Goal: Information Seeking & Learning: Learn about a topic

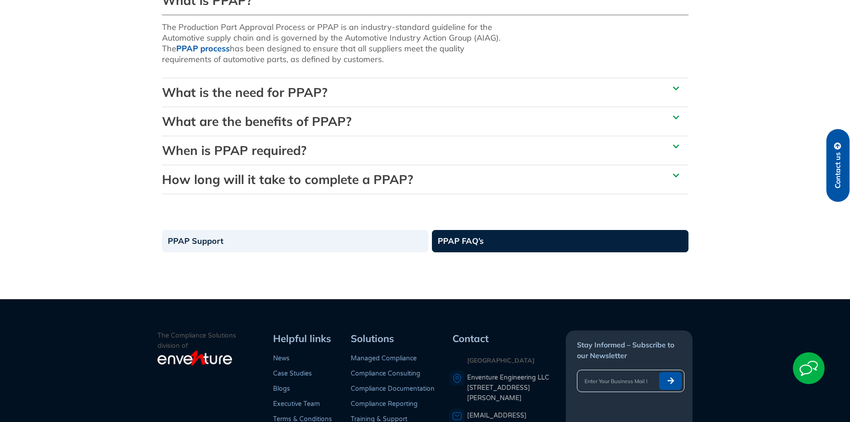
scroll to position [89, 0]
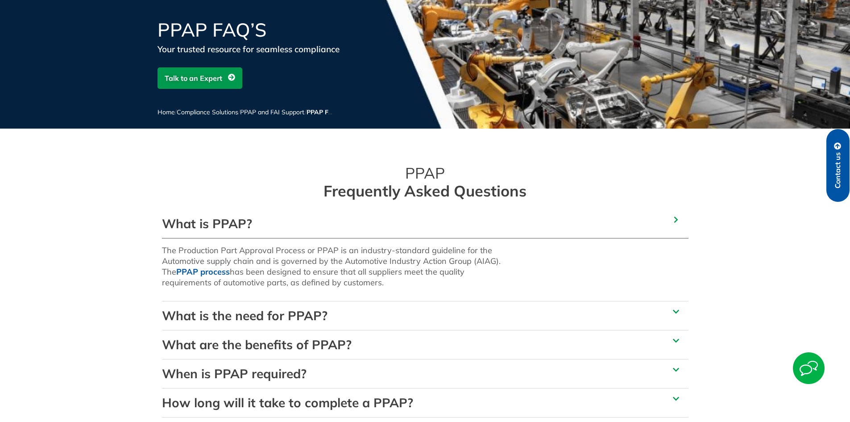
click at [233, 318] on link "What is the need for PPAP?" at bounding box center [245, 315] width 166 height 16
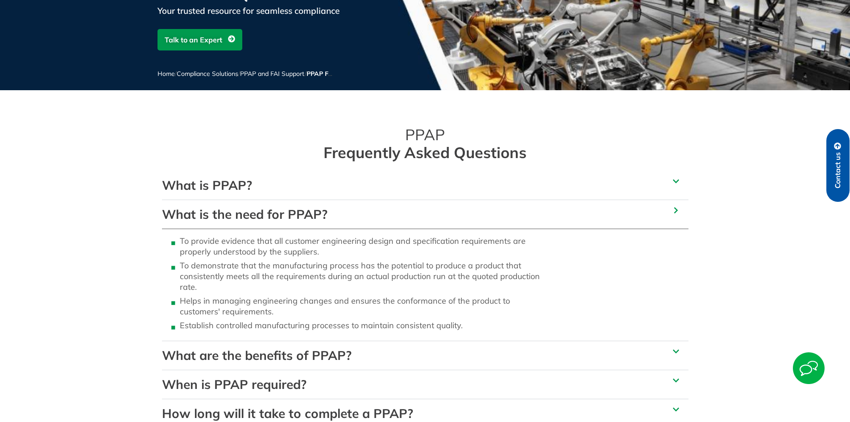
scroll to position [223, 0]
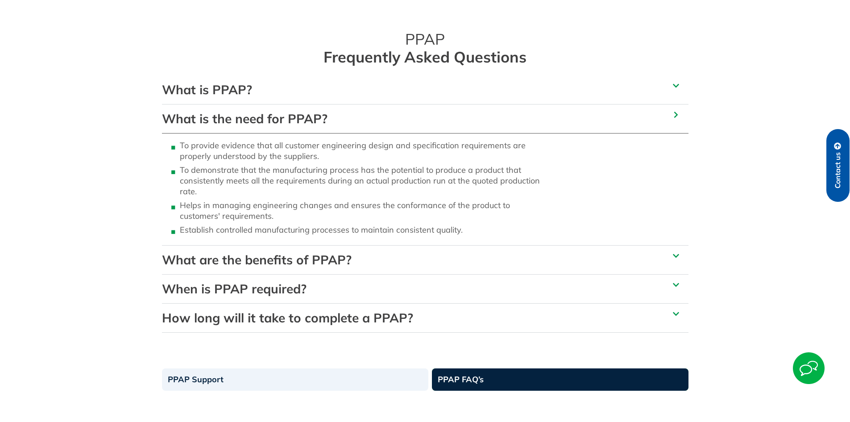
click at [240, 290] on link "When is PPAP required?" at bounding box center [234, 289] width 145 height 16
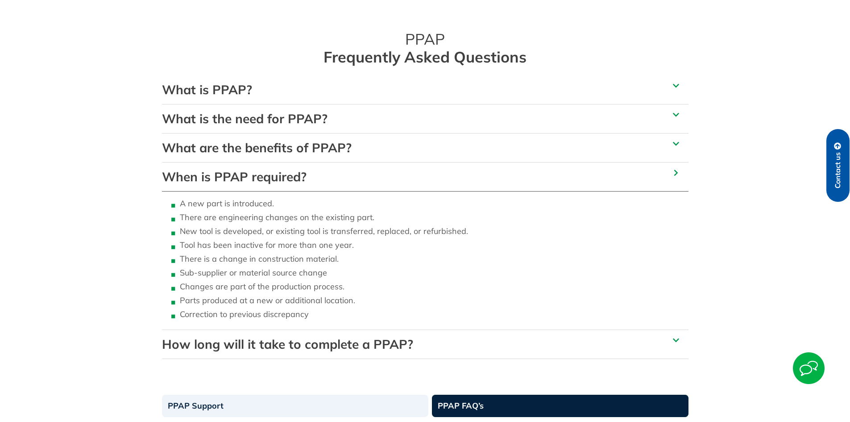
click at [249, 334] on div "How long will it take to complete a PPAP?" at bounding box center [425, 344] width 526 height 29
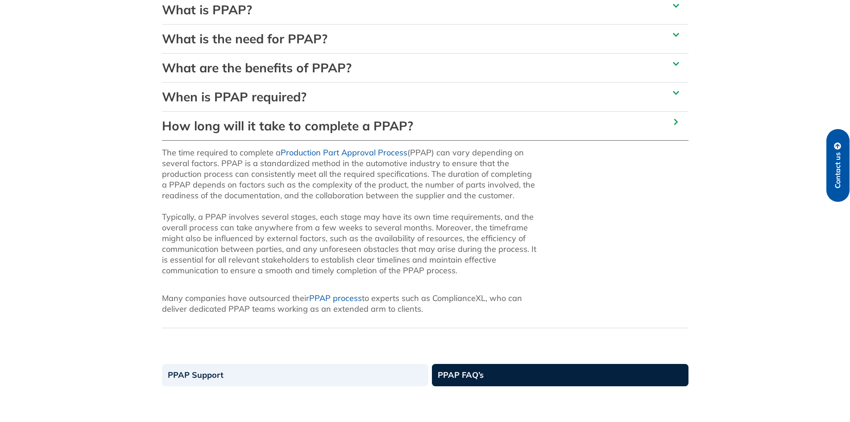
scroll to position [312, 0]
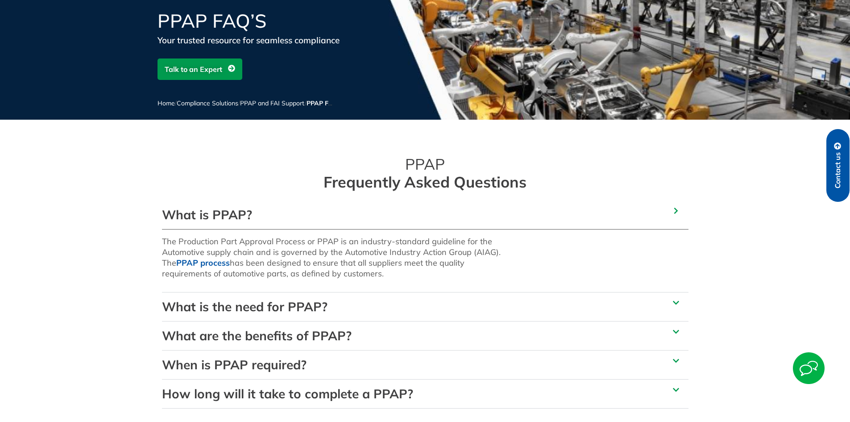
scroll to position [134, 0]
